Goal: Task Accomplishment & Management: Use online tool/utility

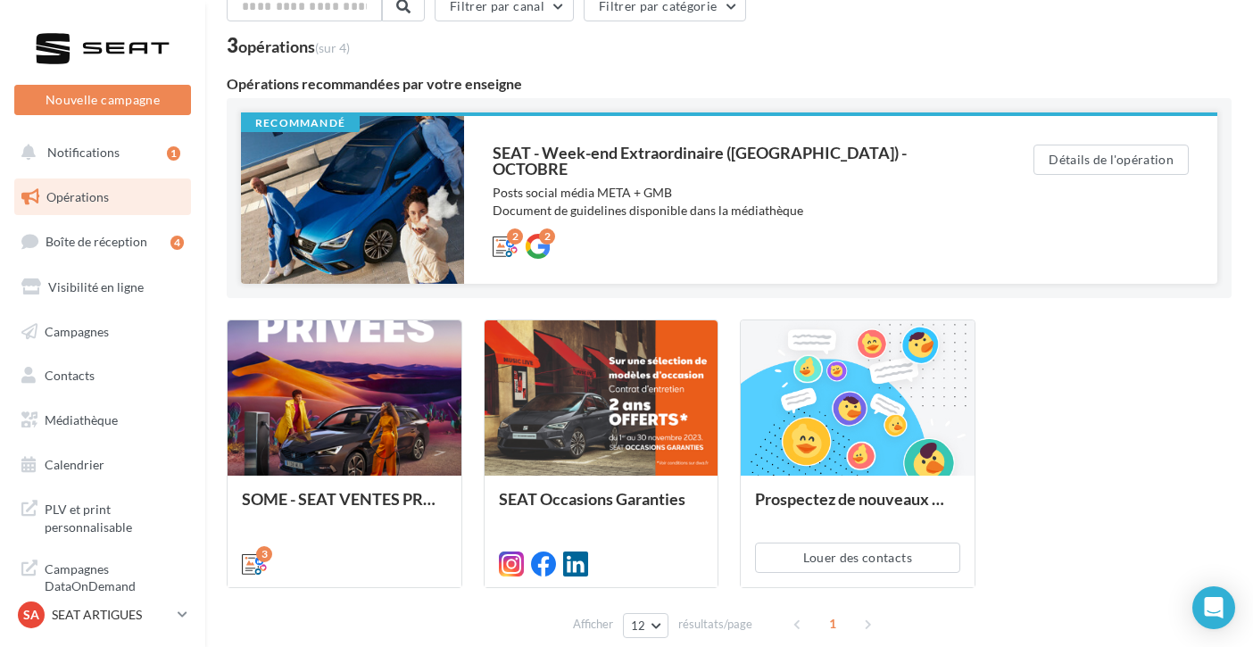
scroll to position [92, 0]
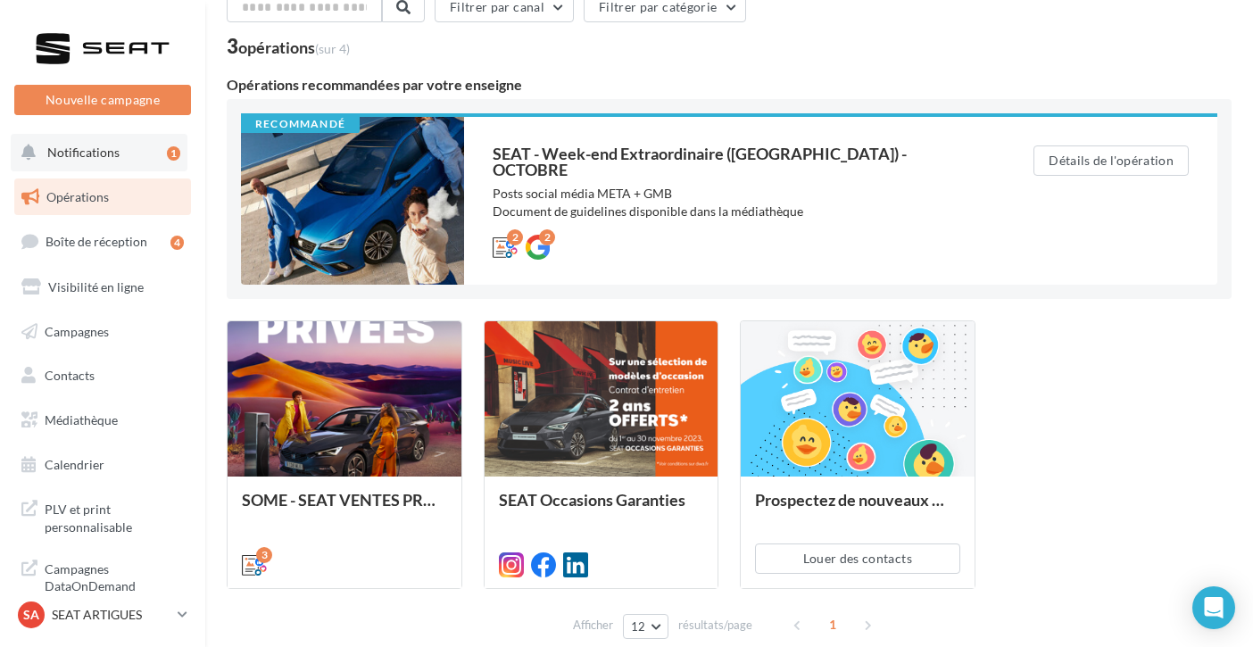
click at [98, 166] on button "Notifications 1" at bounding box center [99, 152] width 177 height 37
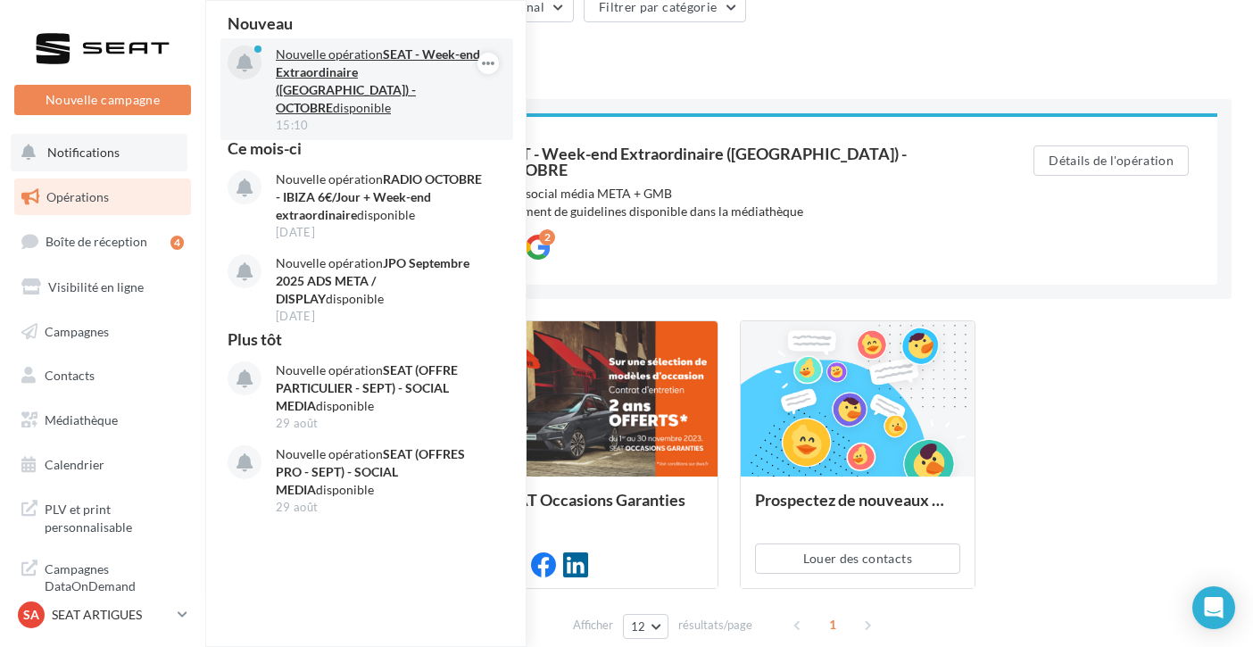
click at [361, 77] on strong "SEAT - Week-end Extraordinaire ([GEOGRAPHIC_DATA]) - OCTOBRE" at bounding box center [378, 80] width 204 height 69
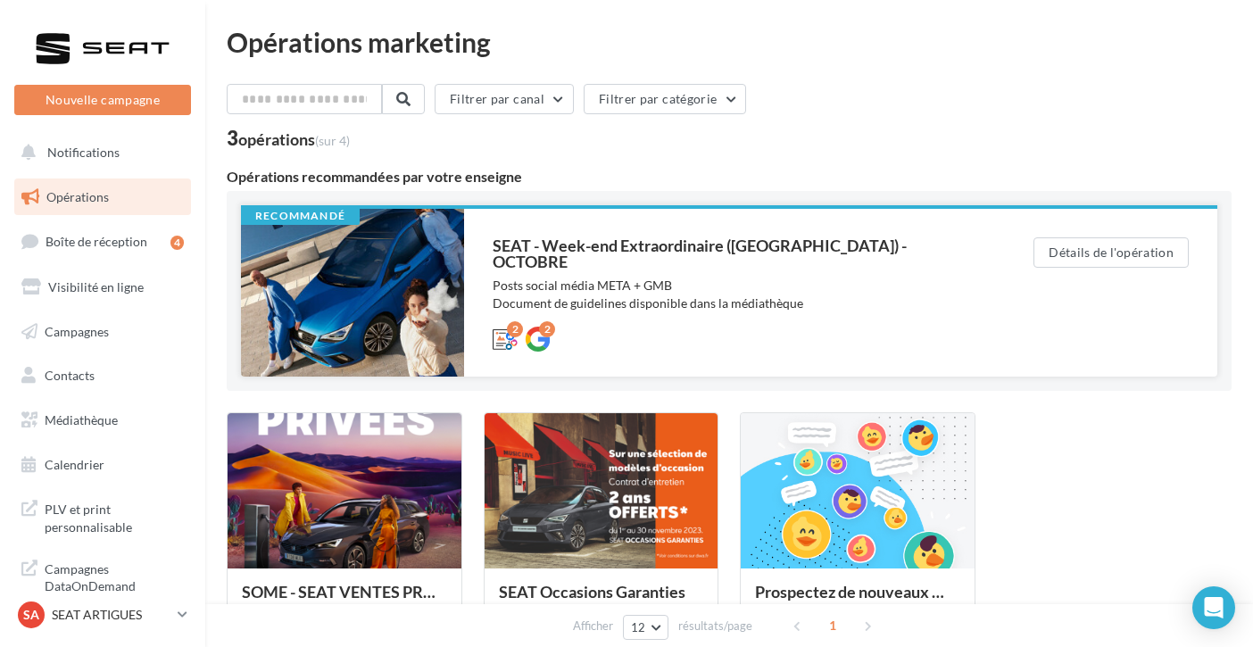
click at [711, 327] on div "2 2" at bounding box center [728, 337] width 470 height 21
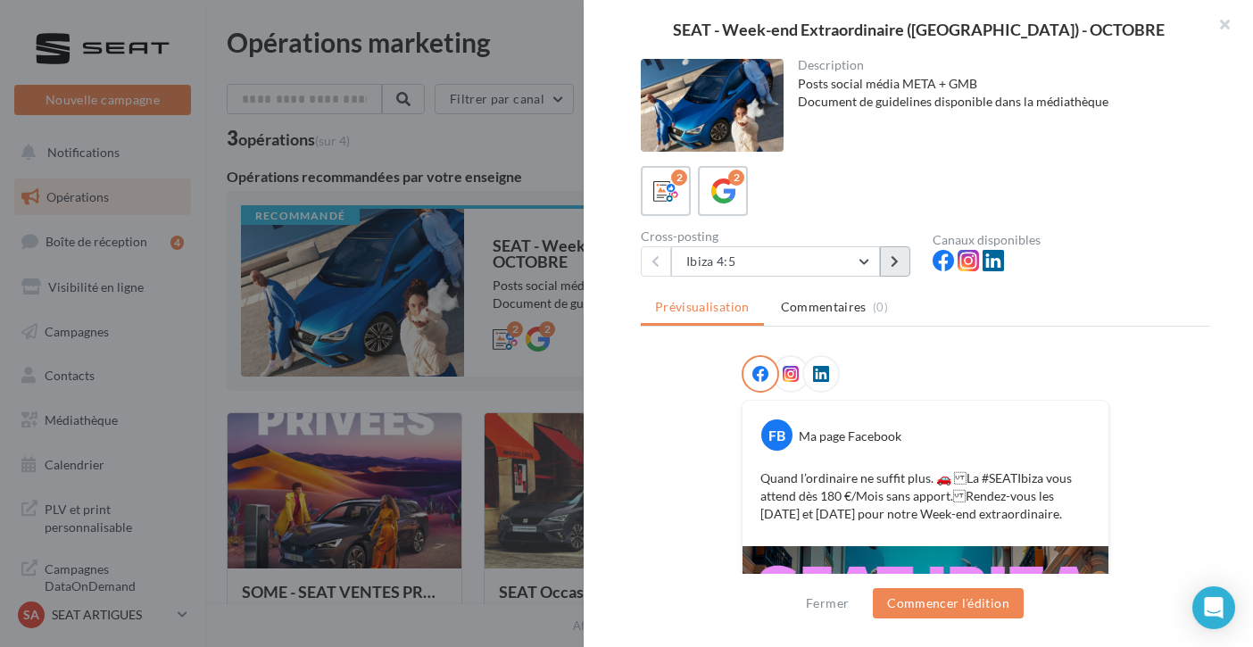
click at [900, 259] on button at bounding box center [895, 261] width 30 height 30
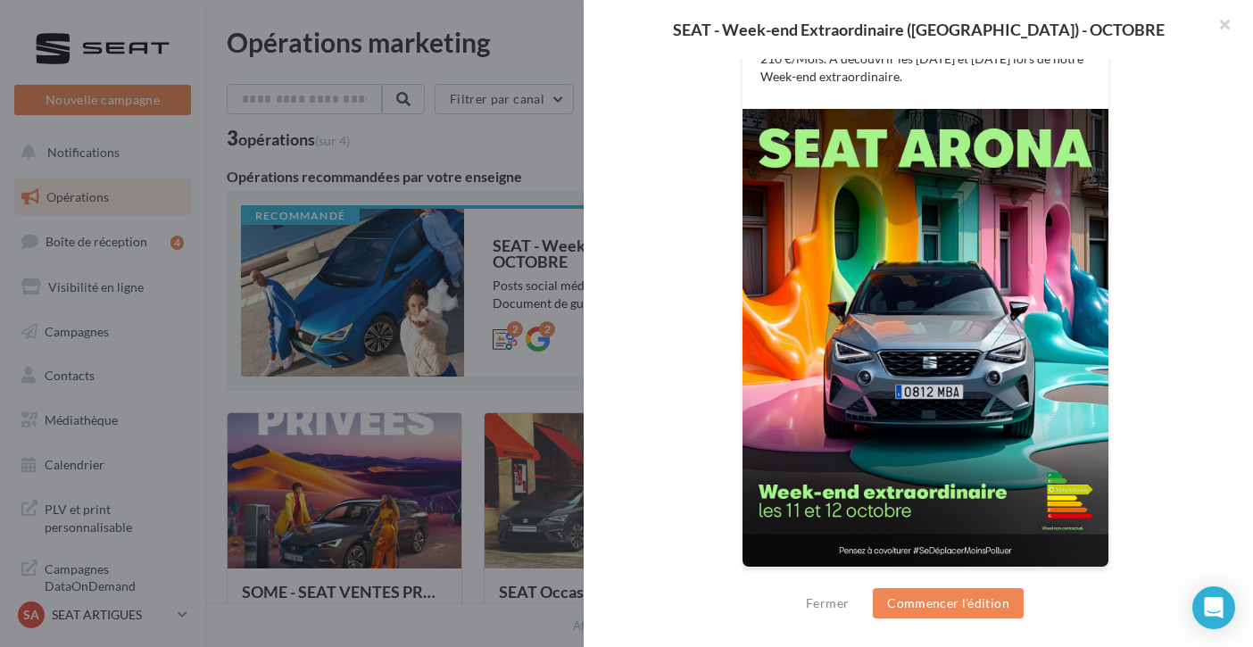
scroll to position [431, 0]
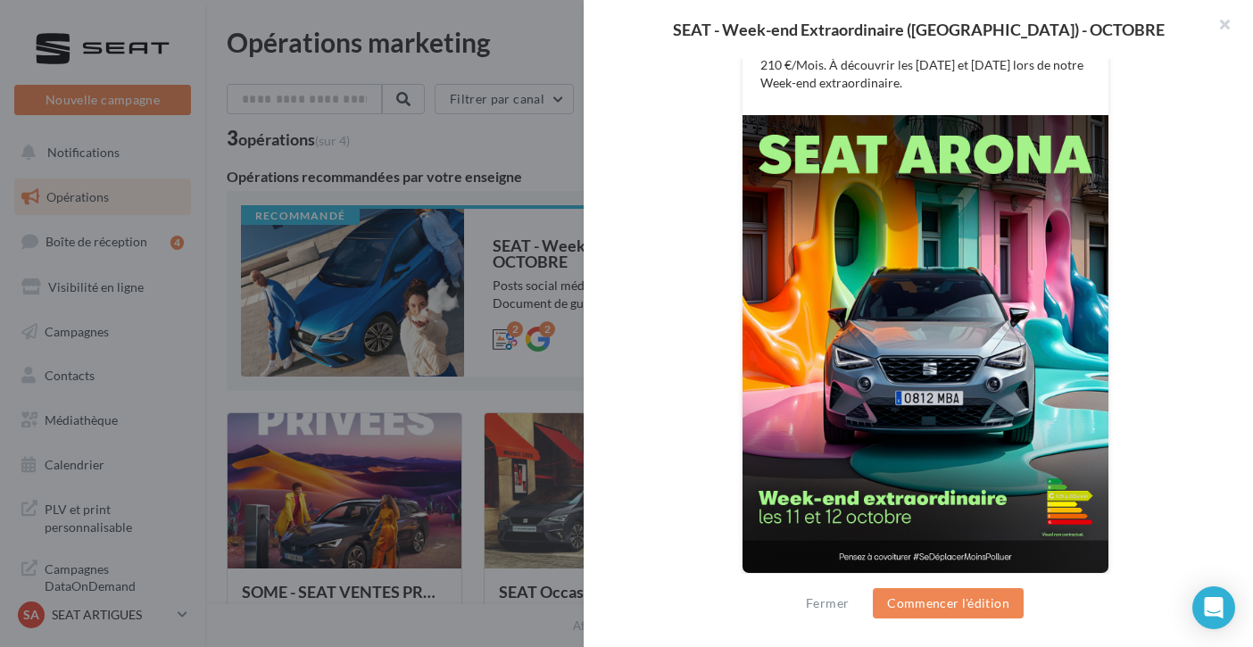
click at [421, 362] on div at bounding box center [626, 323] width 1253 height 647
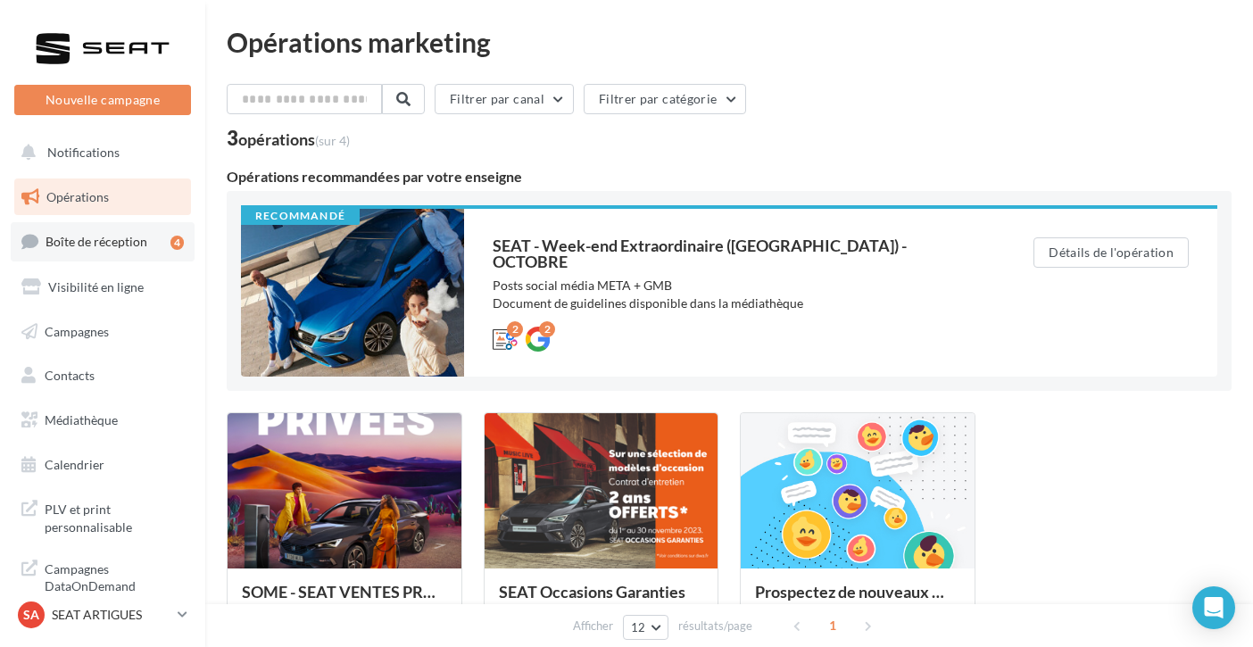
click at [73, 248] on link "Boîte de réception 4" at bounding box center [103, 241] width 184 height 38
